Goal: Task Accomplishment & Management: Manage account settings

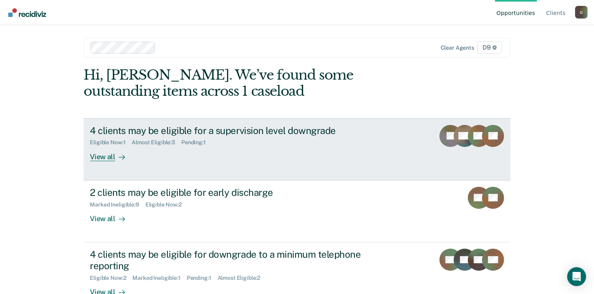
click at [97, 153] on div "View all" at bounding box center [112, 153] width 44 height 15
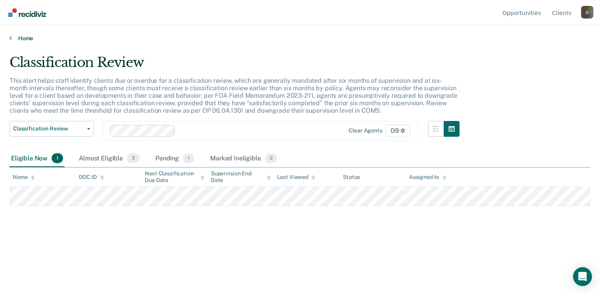
click at [13, 37] on link "Home" at bounding box center [299, 38] width 581 height 7
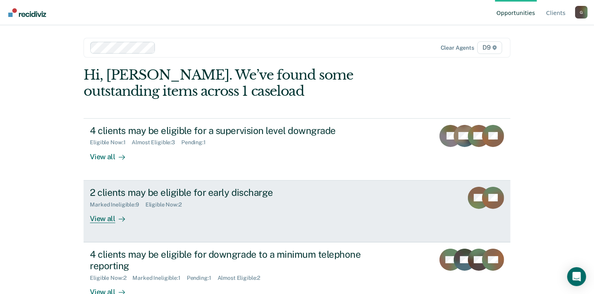
click at [115, 190] on div "2 clients may be eligible for early discharge" at bounding box center [228, 192] width 277 height 11
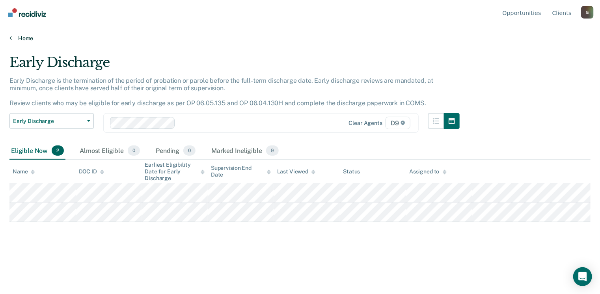
click at [18, 38] on link "Home" at bounding box center [299, 38] width 581 height 7
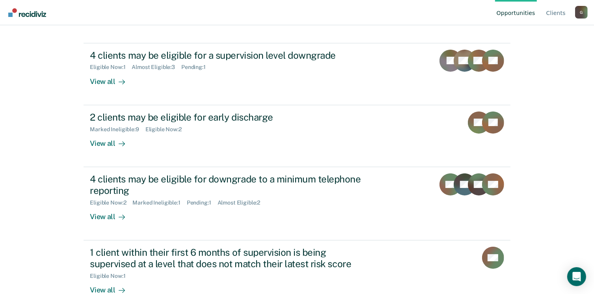
scroll to position [76, 0]
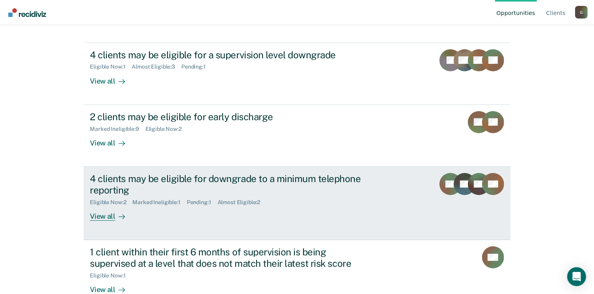
click at [100, 217] on div "View all" at bounding box center [112, 212] width 44 height 15
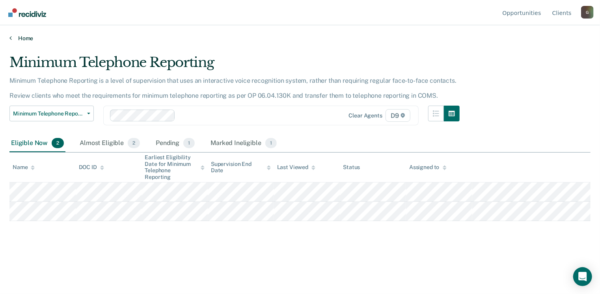
click at [11, 35] on icon at bounding box center [10, 38] width 2 height 6
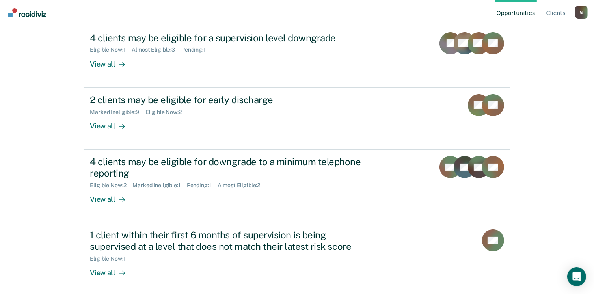
scroll to position [94, 0]
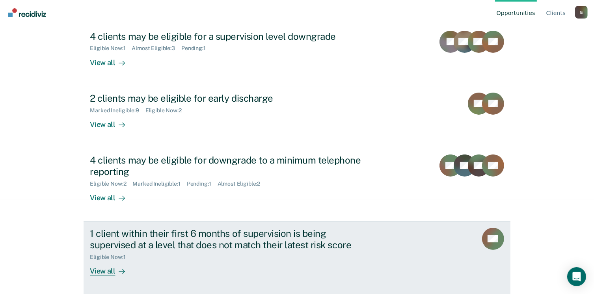
click at [106, 242] on div "1 client within their first 6 months of supervision is being supervised at a le…" at bounding box center [228, 239] width 277 height 23
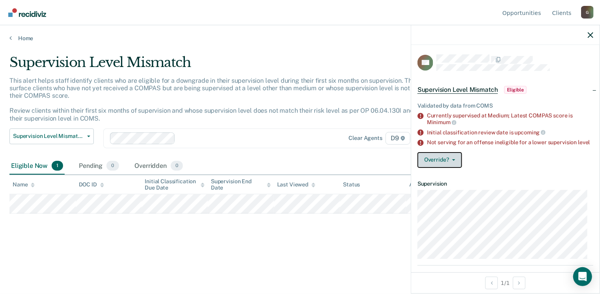
click at [454, 163] on button "Override?" at bounding box center [439, 160] width 45 height 16
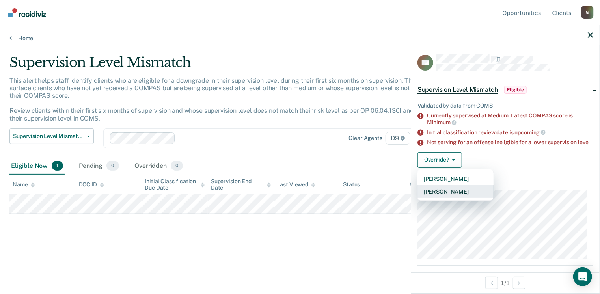
click at [452, 197] on button "[PERSON_NAME]" at bounding box center [455, 191] width 76 height 13
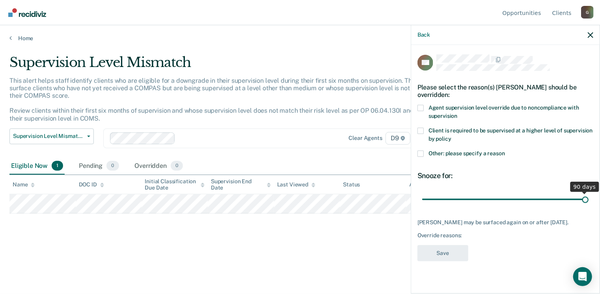
drag, startPoint x: 478, startPoint y: 199, endPoint x: 593, endPoint y: 197, distance: 115.1
type input "90"
click at [588, 197] on input "range" at bounding box center [505, 200] width 166 height 14
click at [421, 106] on span at bounding box center [420, 108] width 6 height 6
click at [457, 113] on input "Agent supervision level override due to noncompliance with supervision" at bounding box center [457, 113] width 0 height 0
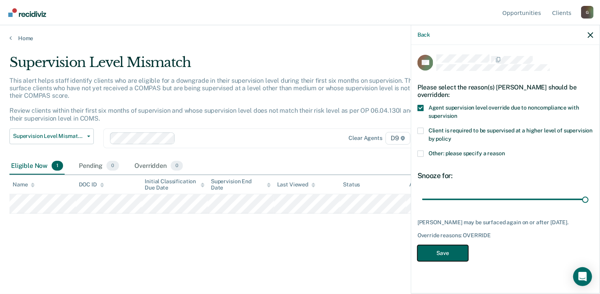
click at [448, 250] on button "Save" at bounding box center [442, 253] width 51 height 16
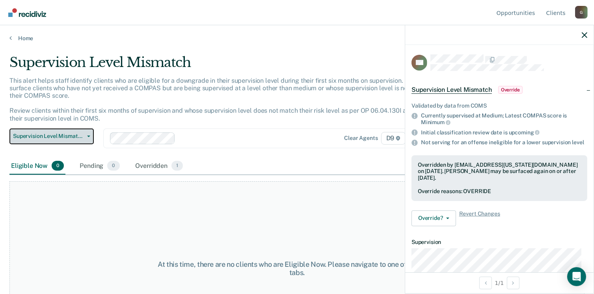
click at [86, 136] on span "button" at bounding box center [87, 137] width 6 height 2
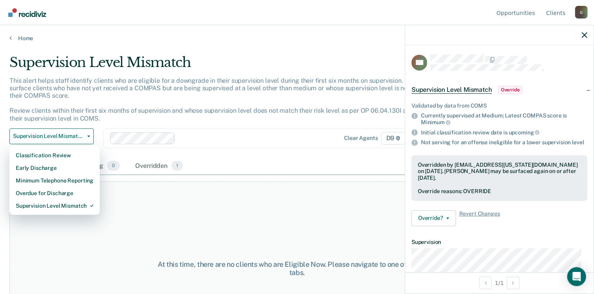
click at [167, 211] on div "At this time, there are no clients who are Eligible Now. Please navigate to one…" at bounding box center [296, 268] width 575 height 174
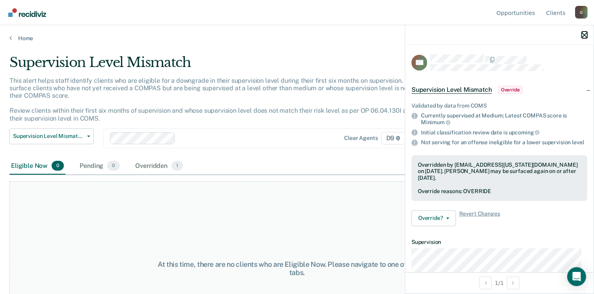
click at [584, 37] on icon "button" at bounding box center [585, 35] width 6 height 6
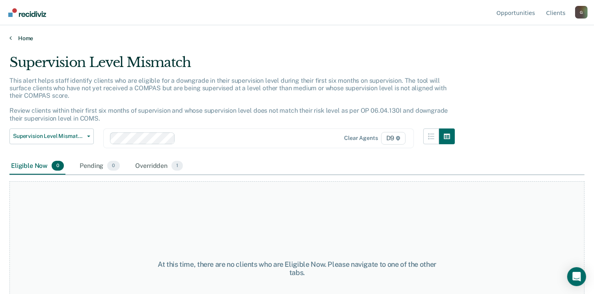
click at [16, 38] on link "Home" at bounding box center [296, 38] width 575 height 7
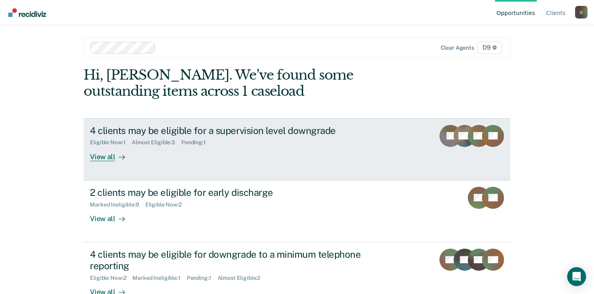
click at [100, 156] on div "View all" at bounding box center [112, 153] width 44 height 15
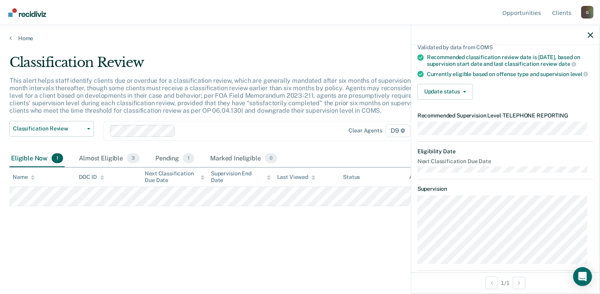
scroll to position [80, 0]
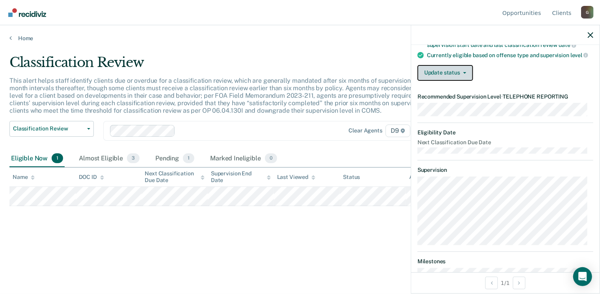
click at [466, 76] on button "Update status" at bounding box center [445, 73] width 56 height 16
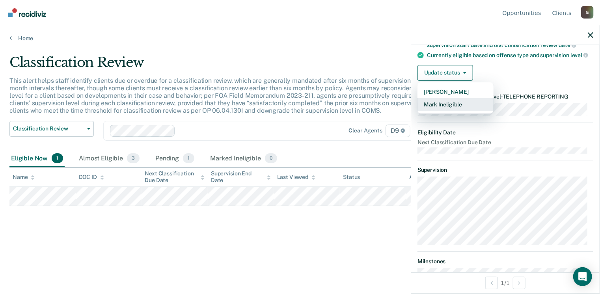
click at [441, 109] on button "Mark Ineligible" at bounding box center [455, 104] width 76 height 13
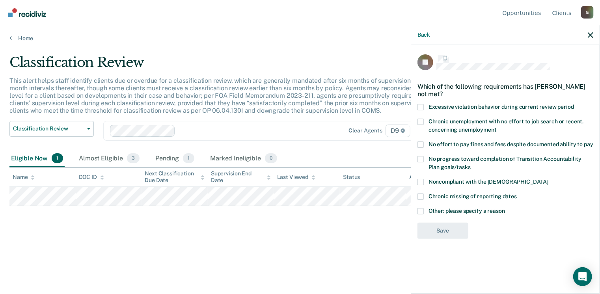
scroll to position [0, 0]
click at [418, 211] on span at bounding box center [420, 212] width 6 height 6
click at [505, 209] on input "Other: please specify a reason" at bounding box center [505, 209] width 0 height 0
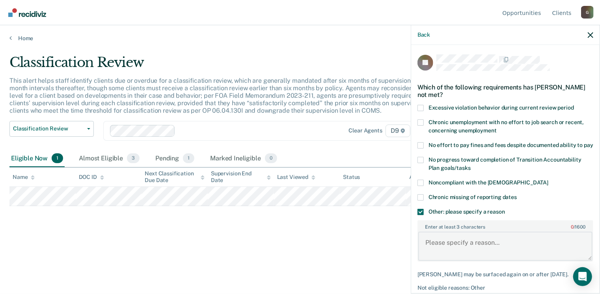
click at [449, 246] on textarea "Enter at least 3 characters 0 / 1600" at bounding box center [505, 246] width 174 height 29
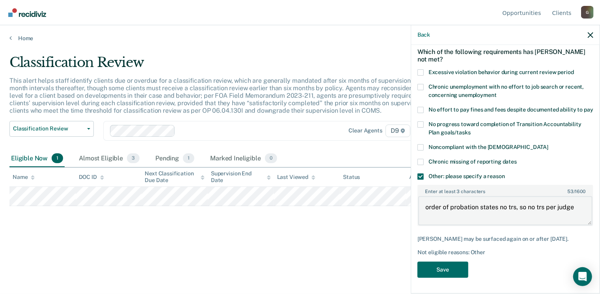
click at [425, 207] on textarea "order of probation states no trs, so no trs per judge" at bounding box center [505, 210] width 174 height 29
type textarea "already classified to minimum but order of probation states no trs, so no trs p…"
click at [439, 269] on button "Save" at bounding box center [442, 270] width 51 height 16
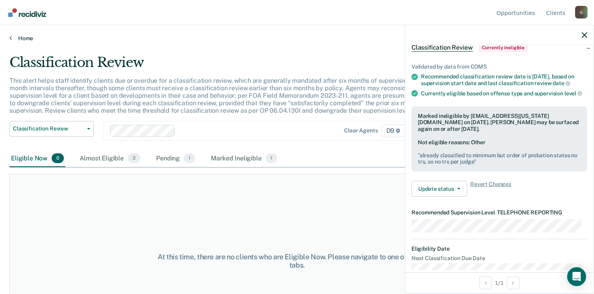
click at [26, 37] on link "Home" at bounding box center [296, 38] width 575 height 7
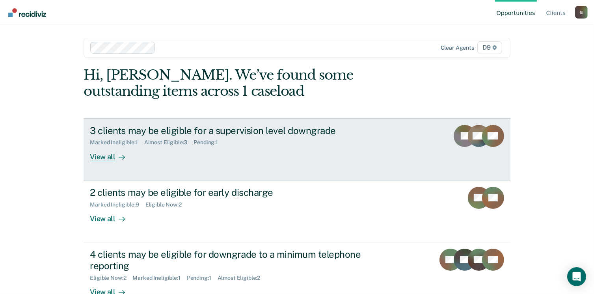
click at [104, 155] on div "View all" at bounding box center [112, 153] width 44 height 15
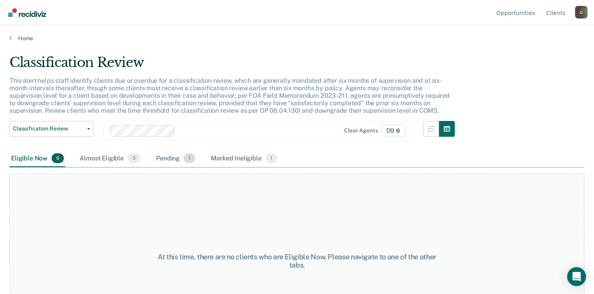
click at [186, 158] on span "1" at bounding box center [189, 158] width 11 height 10
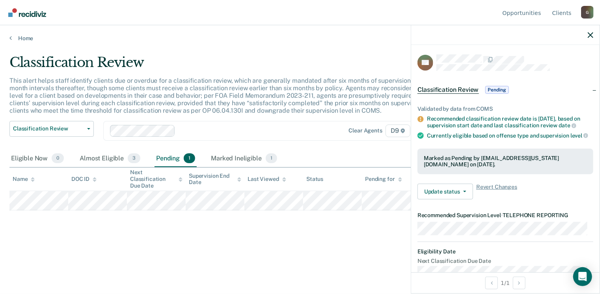
scroll to position [32, 0]
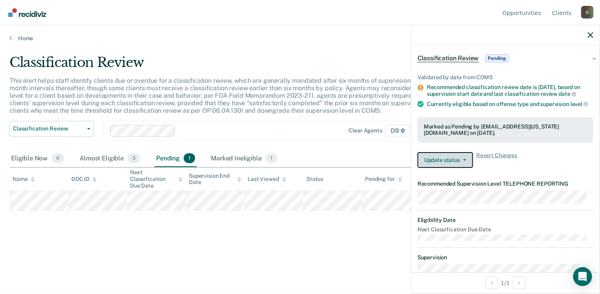
click at [460, 159] on span "button" at bounding box center [463, 160] width 6 height 2
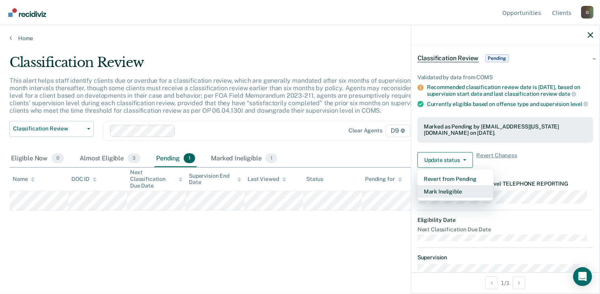
click at [451, 192] on button "Mark Ineligible" at bounding box center [455, 191] width 76 height 13
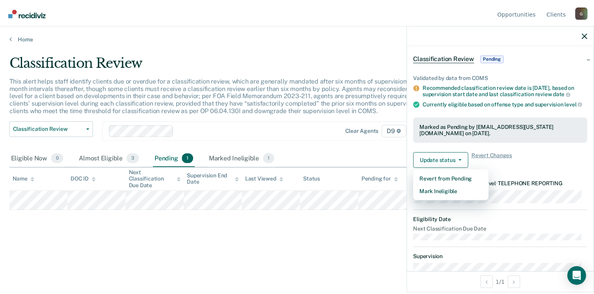
scroll to position [0, 0]
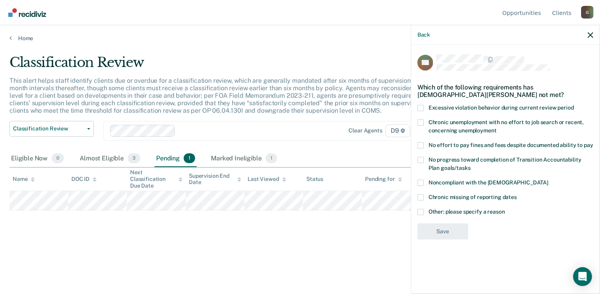
click at [418, 210] on span at bounding box center [420, 212] width 6 height 6
click at [505, 209] on input "Other: please specify a reason" at bounding box center [505, 209] width 0 height 0
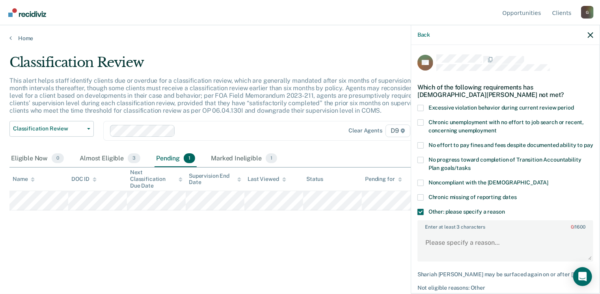
click at [593, 35] on div "Back" at bounding box center [505, 35] width 188 height 20
click at [593, 35] on icon "button" at bounding box center [591, 35] width 6 height 6
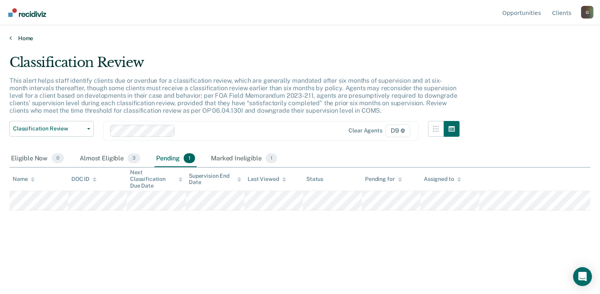
click at [11, 37] on icon at bounding box center [10, 38] width 2 height 6
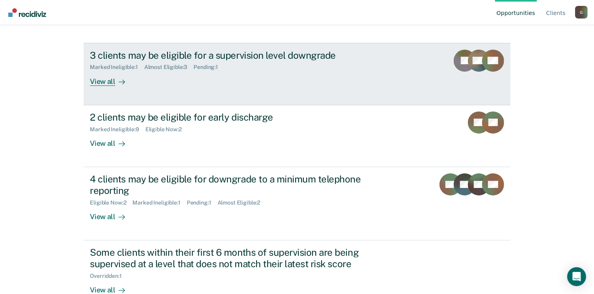
scroll to position [76, 0]
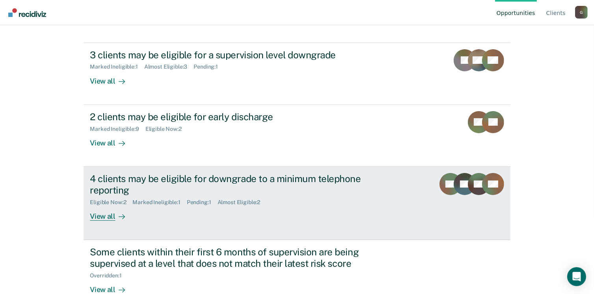
click at [93, 216] on div "View all" at bounding box center [112, 212] width 44 height 15
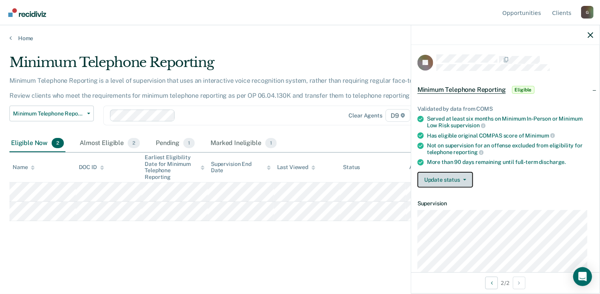
click at [459, 176] on button "Update status" at bounding box center [445, 180] width 56 height 16
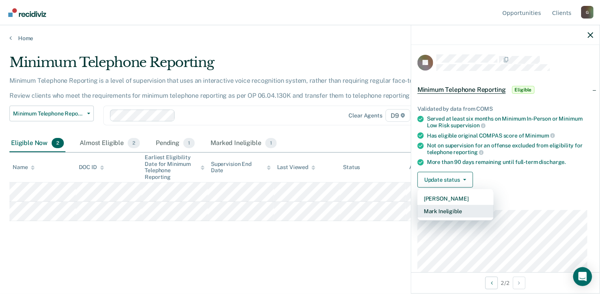
click at [455, 210] on button "Mark Ineligible" at bounding box center [455, 211] width 76 height 13
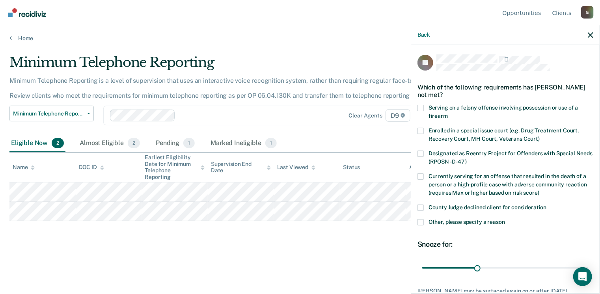
click at [418, 205] on span at bounding box center [420, 208] width 6 height 6
click at [547, 205] on input "County Judge declined client for consideration" at bounding box center [547, 205] width 0 height 0
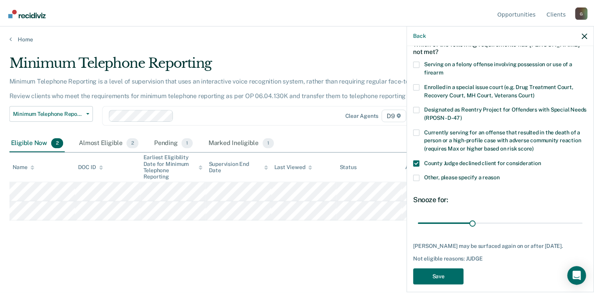
scroll to position [58, 0]
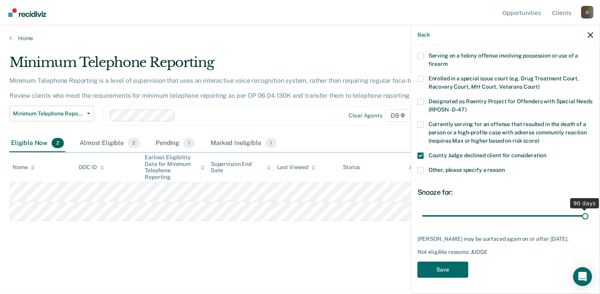
drag, startPoint x: 475, startPoint y: 208, endPoint x: 591, endPoint y: 208, distance: 115.8
type input "90"
click at [588, 209] on input "range" at bounding box center [505, 216] width 166 height 14
click at [442, 269] on button "Save" at bounding box center [442, 270] width 51 height 16
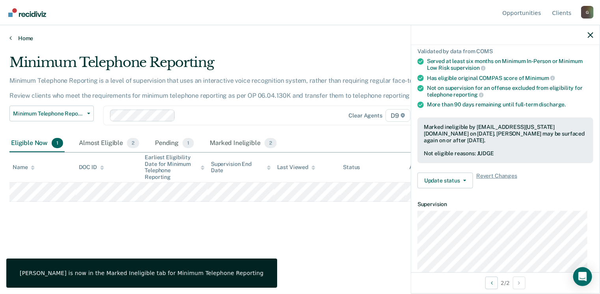
click at [10, 38] on icon at bounding box center [10, 38] width 2 height 6
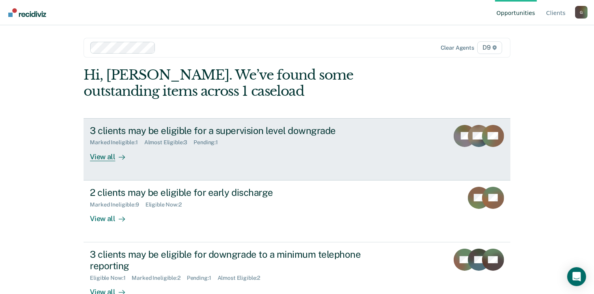
click at [102, 153] on div "View all" at bounding box center [112, 153] width 44 height 15
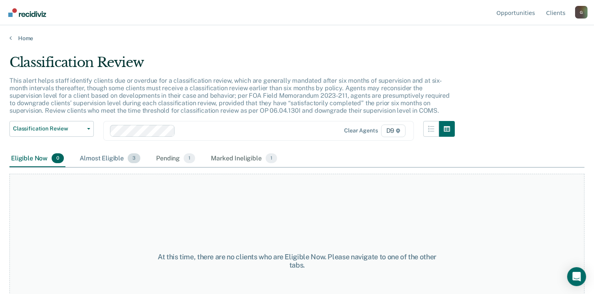
click at [134, 158] on span "3" at bounding box center [134, 158] width 13 height 10
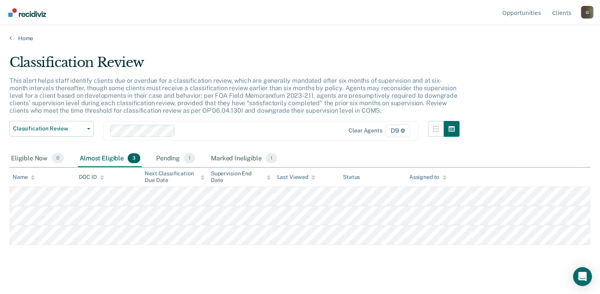
click at [9, 37] on div "Home" at bounding box center [300, 33] width 600 height 17
click at [19, 37] on link "Home" at bounding box center [299, 38] width 581 height 7
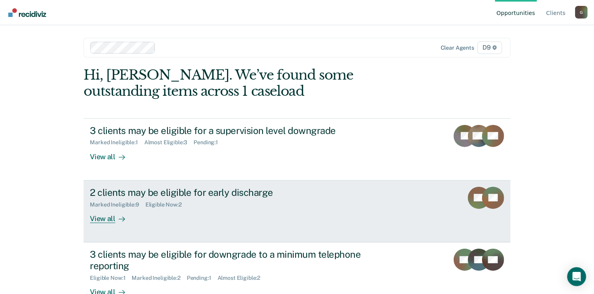
click at [102, 216] on div "View all" at bounding box center [112, 215] width 44 height 15
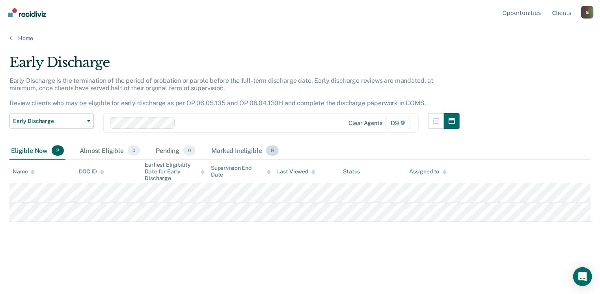
click at [270, 151] on span "9" at bounding box center [272, 150] width 13 height 10
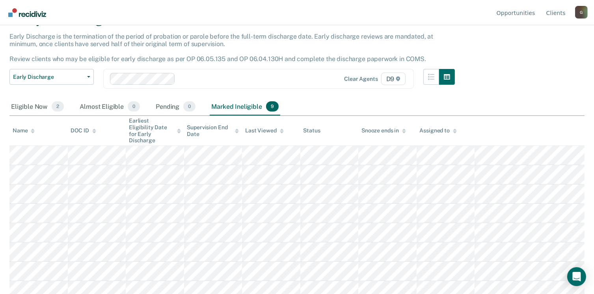
scroll to position [62, 0]
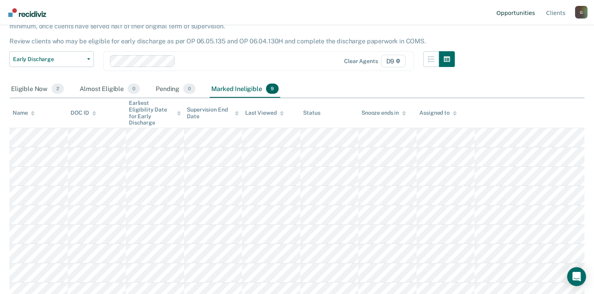
click at [518, 11] on link "Opportunities" at bounding box center [516, 12] width 42 height 25
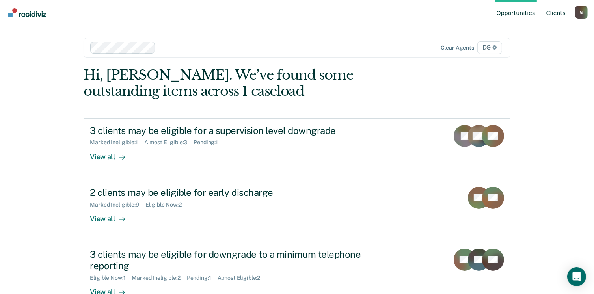
click at [558, 13] on link "Client s" at bounding box center [556, 12] width 22 height 25
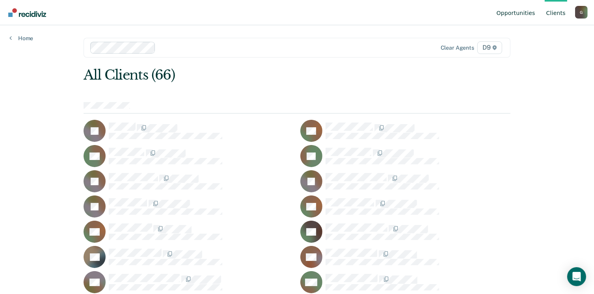
click at [518, 13] on link "Opportunities" at bounding box center [516, 12] width 42 height 25
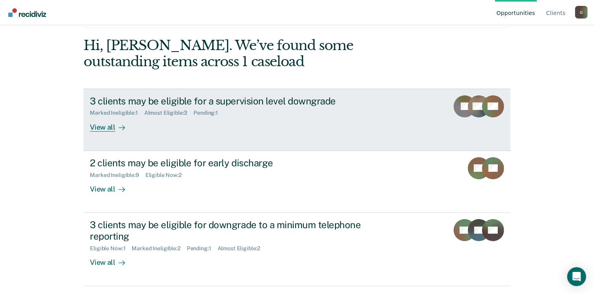
scroll to position [30, 0]
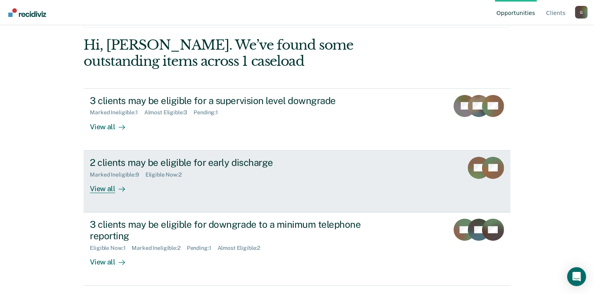
click at [153, 163] on div "2 clients may be eligible for early discharge" at bounding box center [228, 162] width 277 height 11
